Goal: Check status: Check status

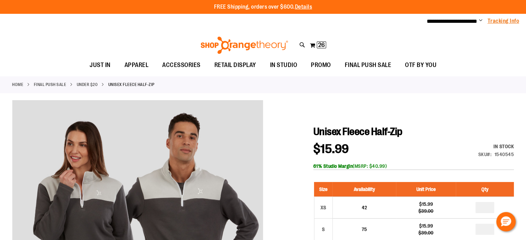
click at [494, 21] on link "Tracking Info" at bounding box center [503, 21] width 32 height 8
click at [448, 19] on span "**********" at bounding box center [451, 21] width 50 height 5
click at [452, 21] on span "**********" at bounding box center [451, 21] width 50 height 5
click at [479, 20] on span "Change" at bounding box center [480, 21] width 3 height 7
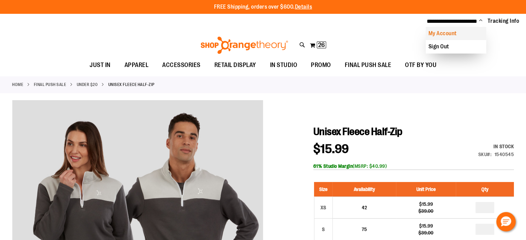
click at [466, 31] on link "My Account" at bounding box center [455, 33] width 60 height 13
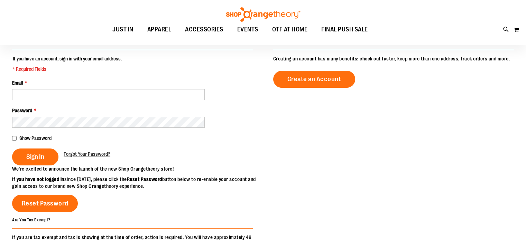
scroll to position [69, 0]
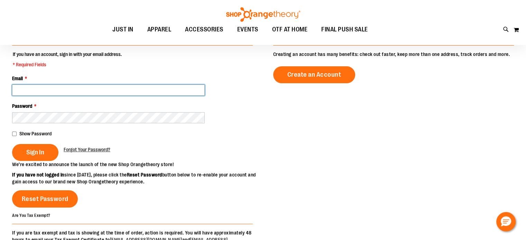
click at [34, 86] on input "Email *" at bounding box center [108, 90] width 192 height 11
type input "**********"
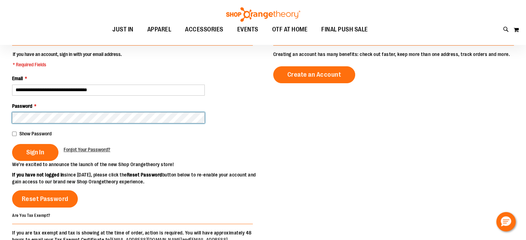
click at [12, 144] on button "Sign In" at bounding box center [35, 152] width 46 height 17
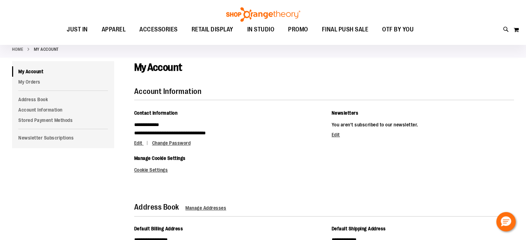
scroll to position [35, 0]
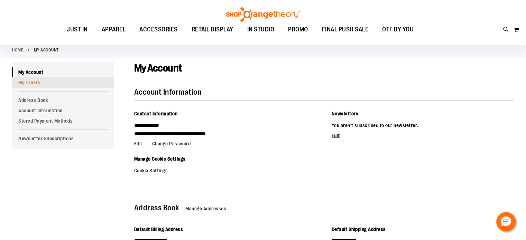
click at [30, 78] on link "My Orders" at bounding box center [63, 82] width 102 height 10
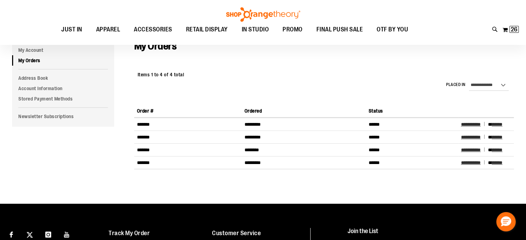
scroll to position [69, 0]
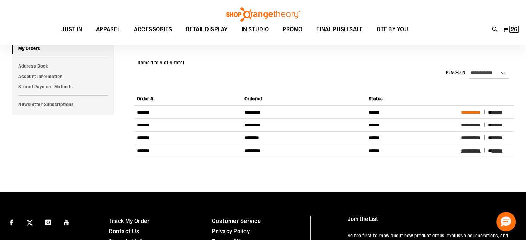
click at [464, 112] on span "**********" at bounding box center [471, 112] width 20 height 5
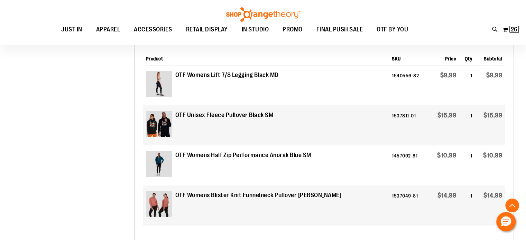
scroll to position [276, 0]
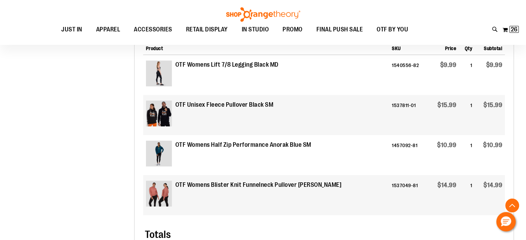
click at [207, 185] on strong "OTF Womens Blister Knit Funnelneck Pullover [PERSON_NAME]" at bounding box center [258, 185] width 166 height 9
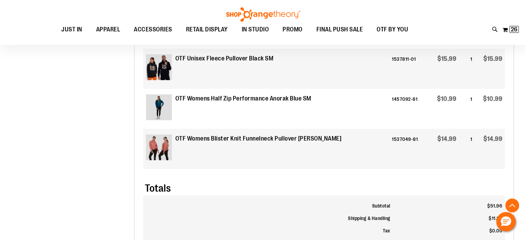
scroll to position [311, 0]
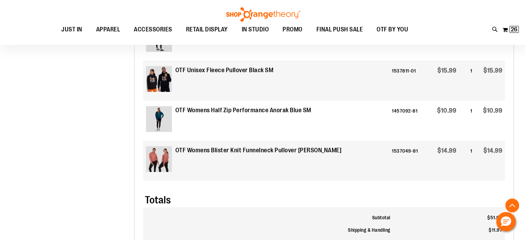
click at [154, 149] on img at bounding box center [159, 159] width 26 height 26
click at [200, 151] on strong "OTF Womens Blister Knit Funnelneck Pullover Clay SM" at bounding box center [258, 150] width 166 height 9
click at [202, 150] on strong "OTF Womens Blister Knit Funnelneck Pullover Clay SM" at bounding box center [258, 150] width 166 height 9
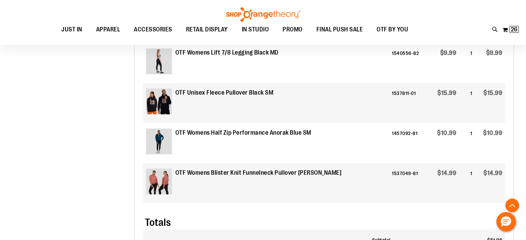
scroll to position [276, 0]
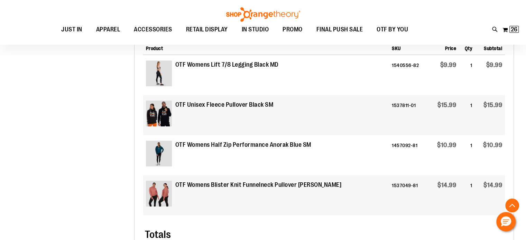
click at [163, 110] on img at bounding box center [159, 114] width 26 height 26
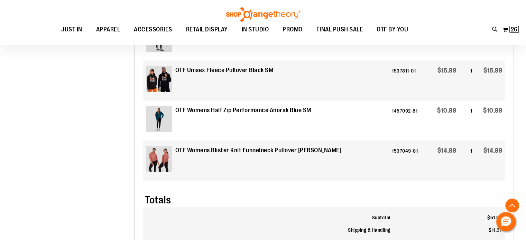
click at [206, 149] on strong "OTF Womens Blister Knit Funnelneck Pullover Clay SM" at bounding box center [258, 150] width 166 height 9
drag, startPoint x: 208, startPoint y: 149, endPoint x: 220, endPoint y: 149, distance: 12.1
click at [209, 149] on strong "OTF Womens Blister Knit Funnelneck Pullover Clay SM" at bounding box center [258, 150] width 166 height 9
click at [221, 149] on strong "OTF Womens Blister Knit Funnelneck Pullover Clay SM" at bounding box center [258, 150] width 166 height 9
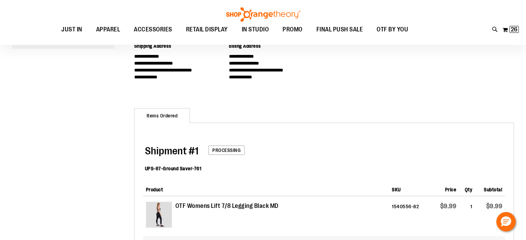
scroll to position [0, 0]
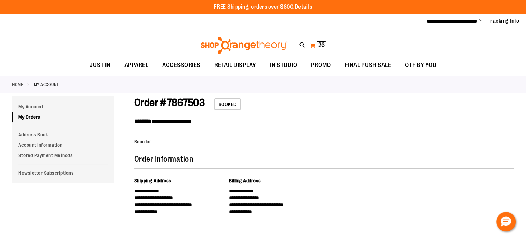
click at [320, 43] on span "26" at bounding box center [321, 44] width 7 height 7
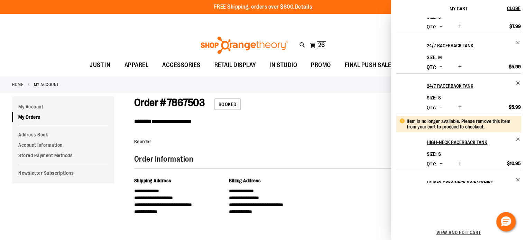
scroll to position [138, 0]
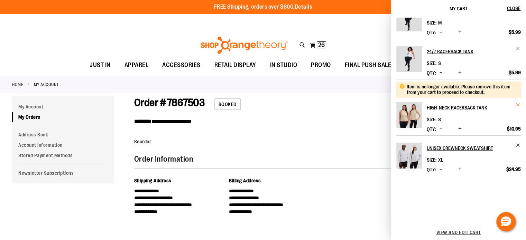
click at [516, 102] on span "Remove item" at bounding box center [517, 104] width 5 height 5
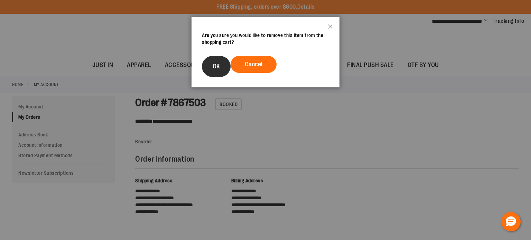
click at [223, 66] on button "OK" at bounding box center [216, 66] width 29 height 21
